Goal: Task Accomplishment & Management: Use online tool/utility

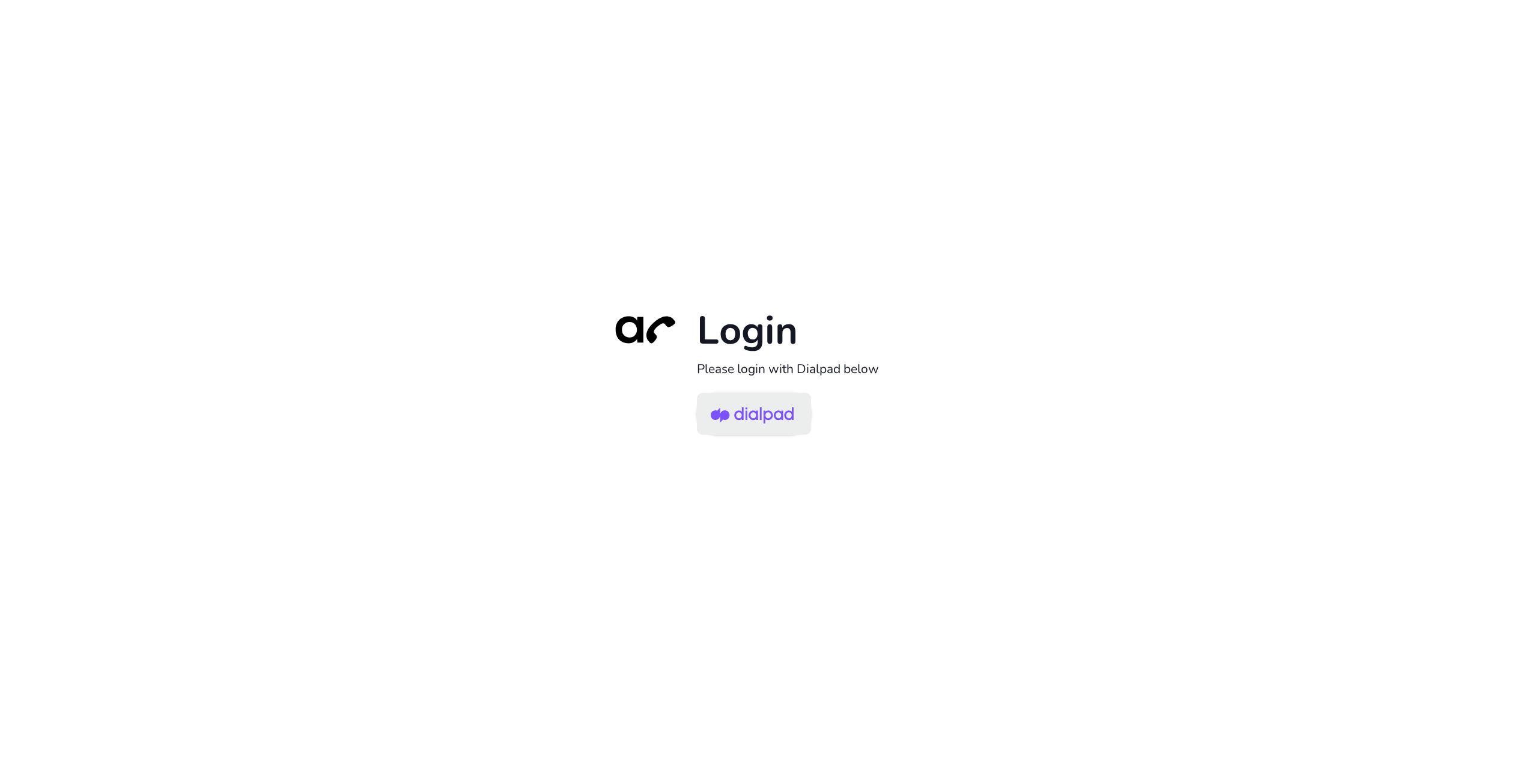
click at [757, 409] on img at bounding box center [752, 414] width 83 height 39
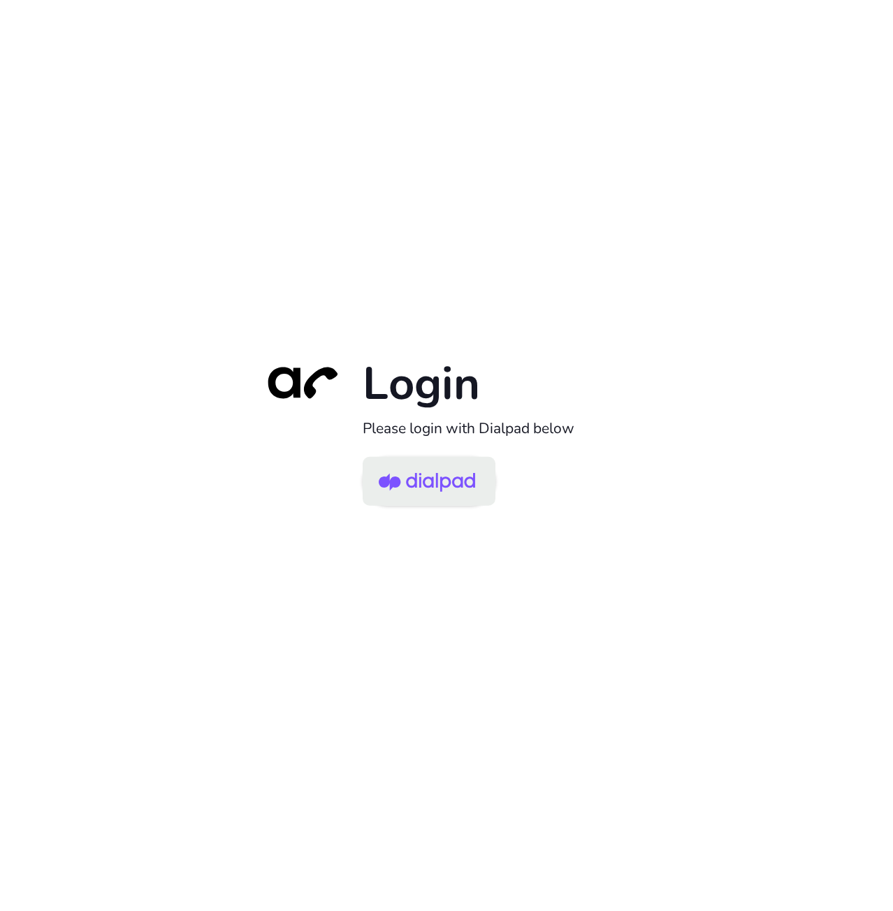
click at [434, 479] on img at bounding box center [427, 482] width 96 height 45
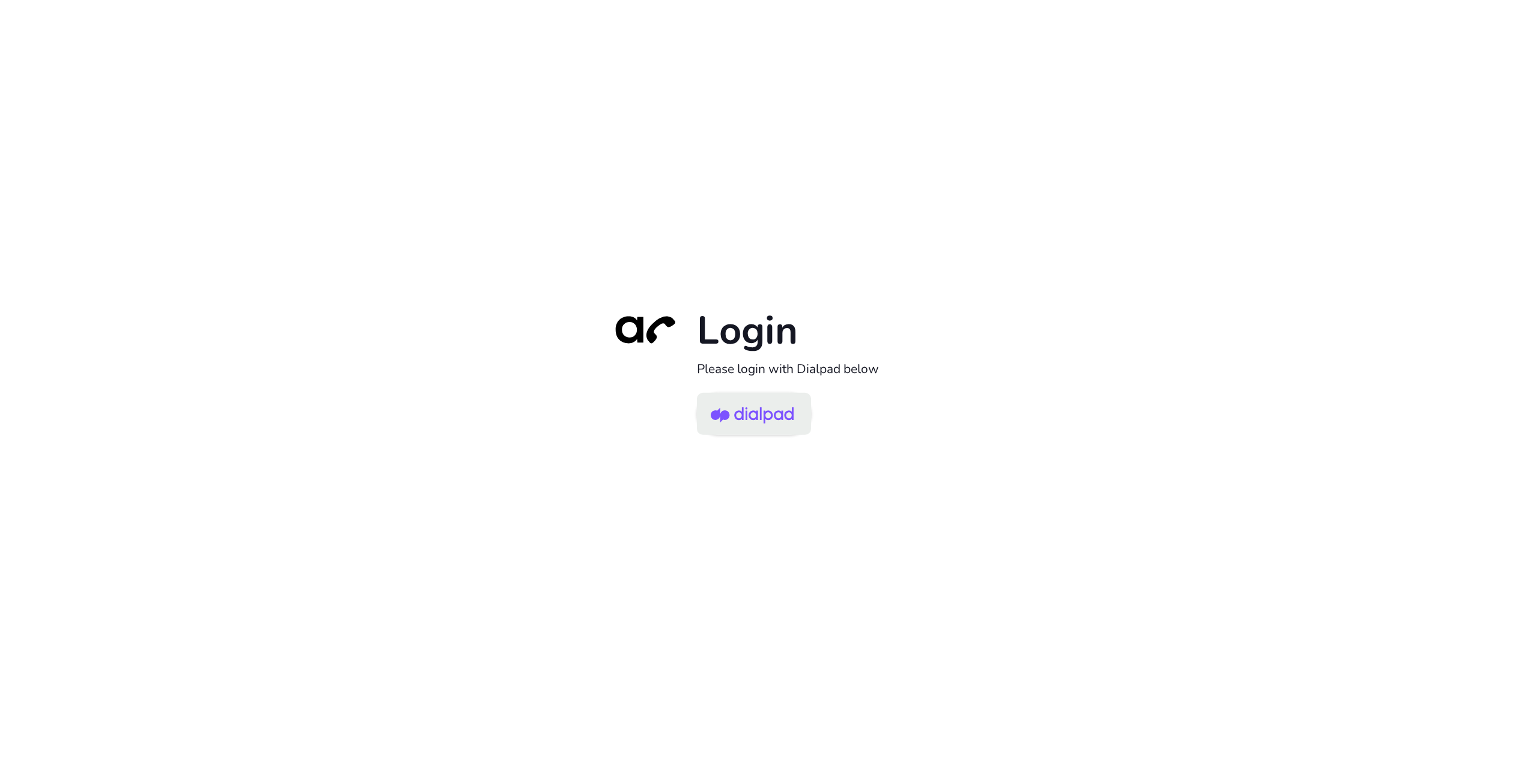
click at [784, 401] on img at bounding box center [752, 414] width 83 height 39
click at [773, 410] on img at bounding box center [752, 414] width 83 height 39
drag, startPoint x: 702, startPoint y: 369, endPoint x: 851, endPoint y: 384, distance: 149.8
click at [851, 384] on div "Login Please login with Dialpad below" at bounding box center [769, 392] width 336 height 173
click at [863, 364] on h2 "Please login with Dialpad below" at bounding box center [818, 369] width 241 height 15
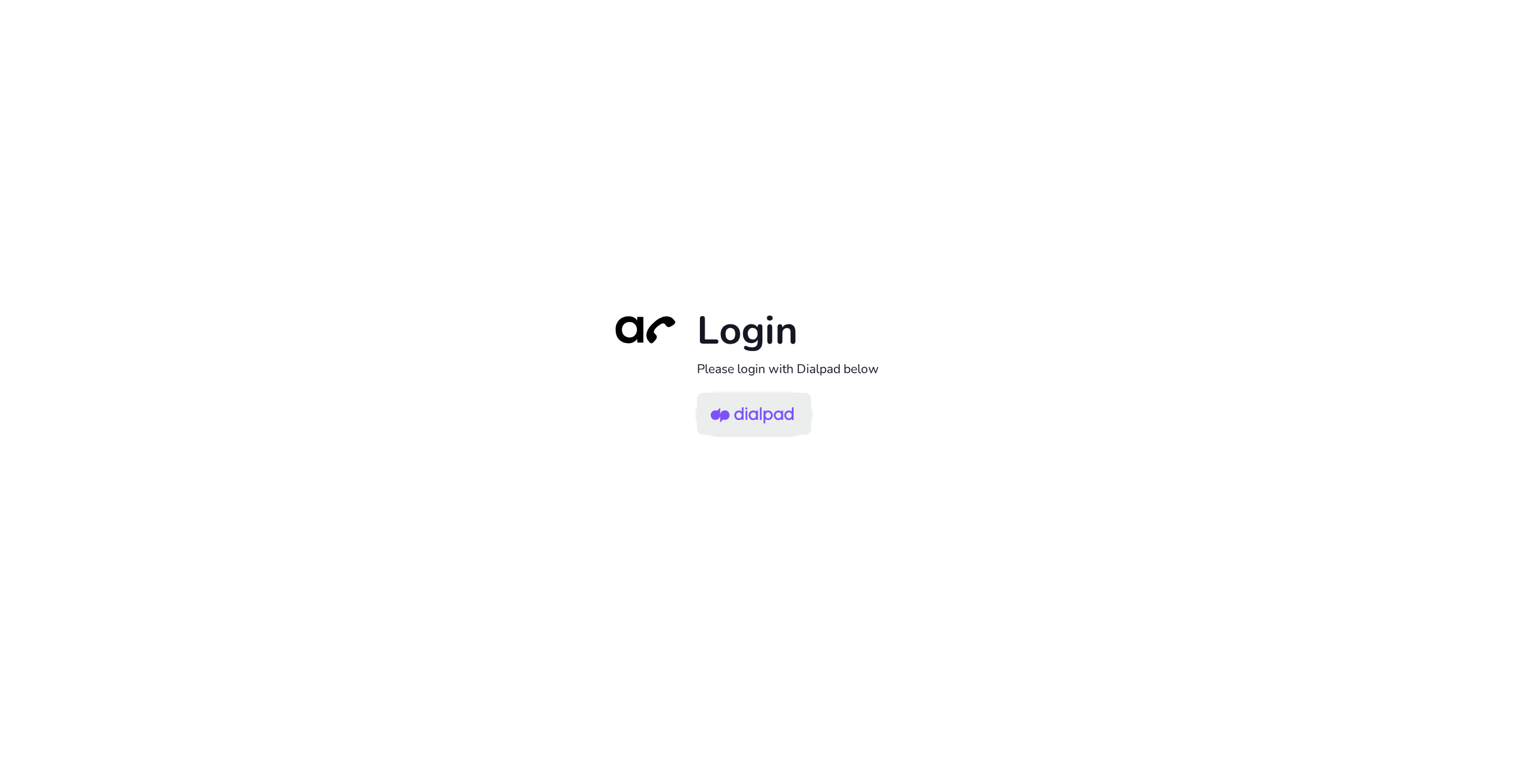
click at [785, 411] on img at bounding box center [752, 414] width 83 height 39
click at [743, 414] on img at bounding box center [752, 414] width 83 height 39
